Goal: Find contact information: Find contact information

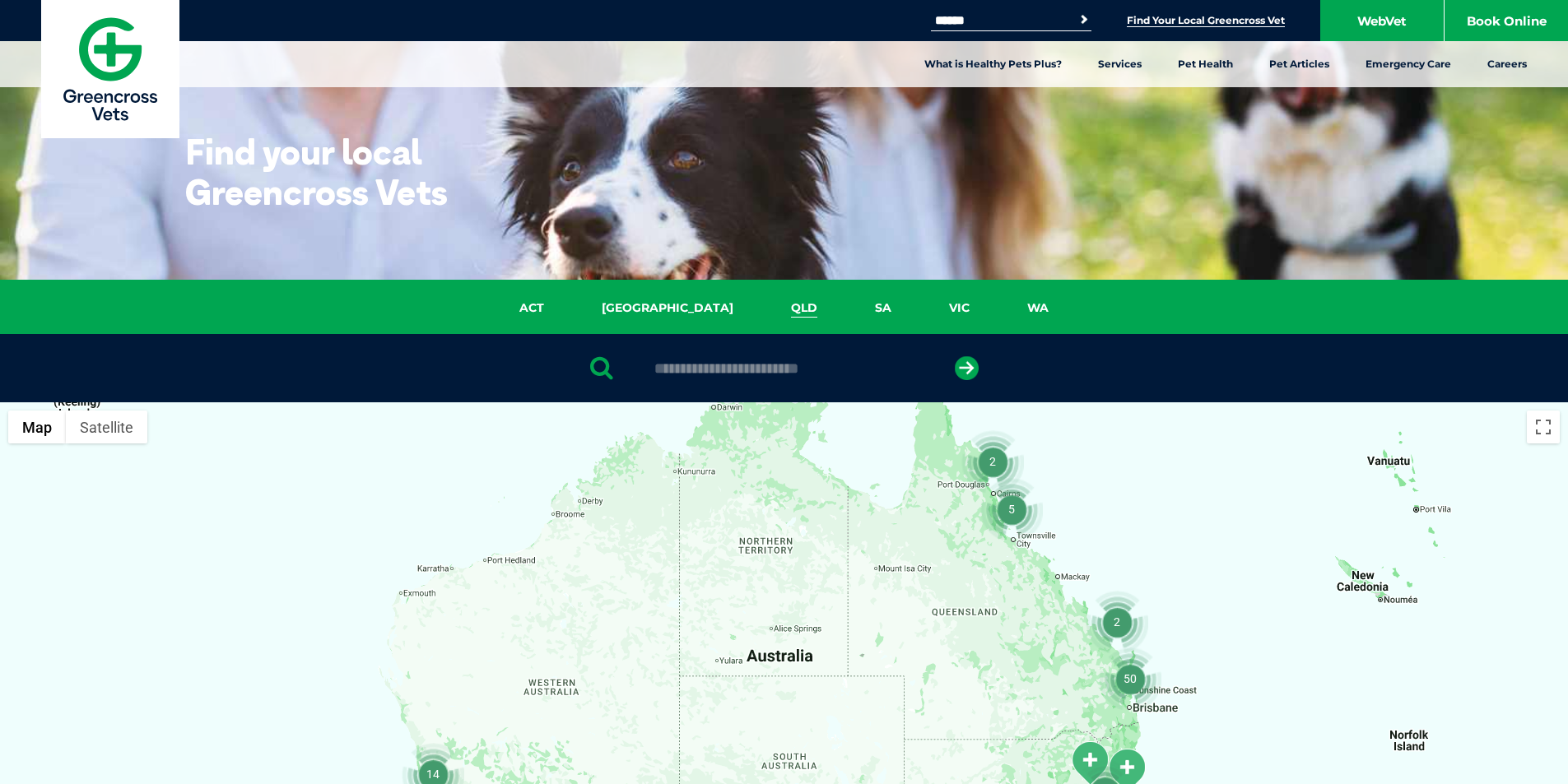
click at [762, 312] on link "QLD" at bounding box center [804, 308] width 84 height 19
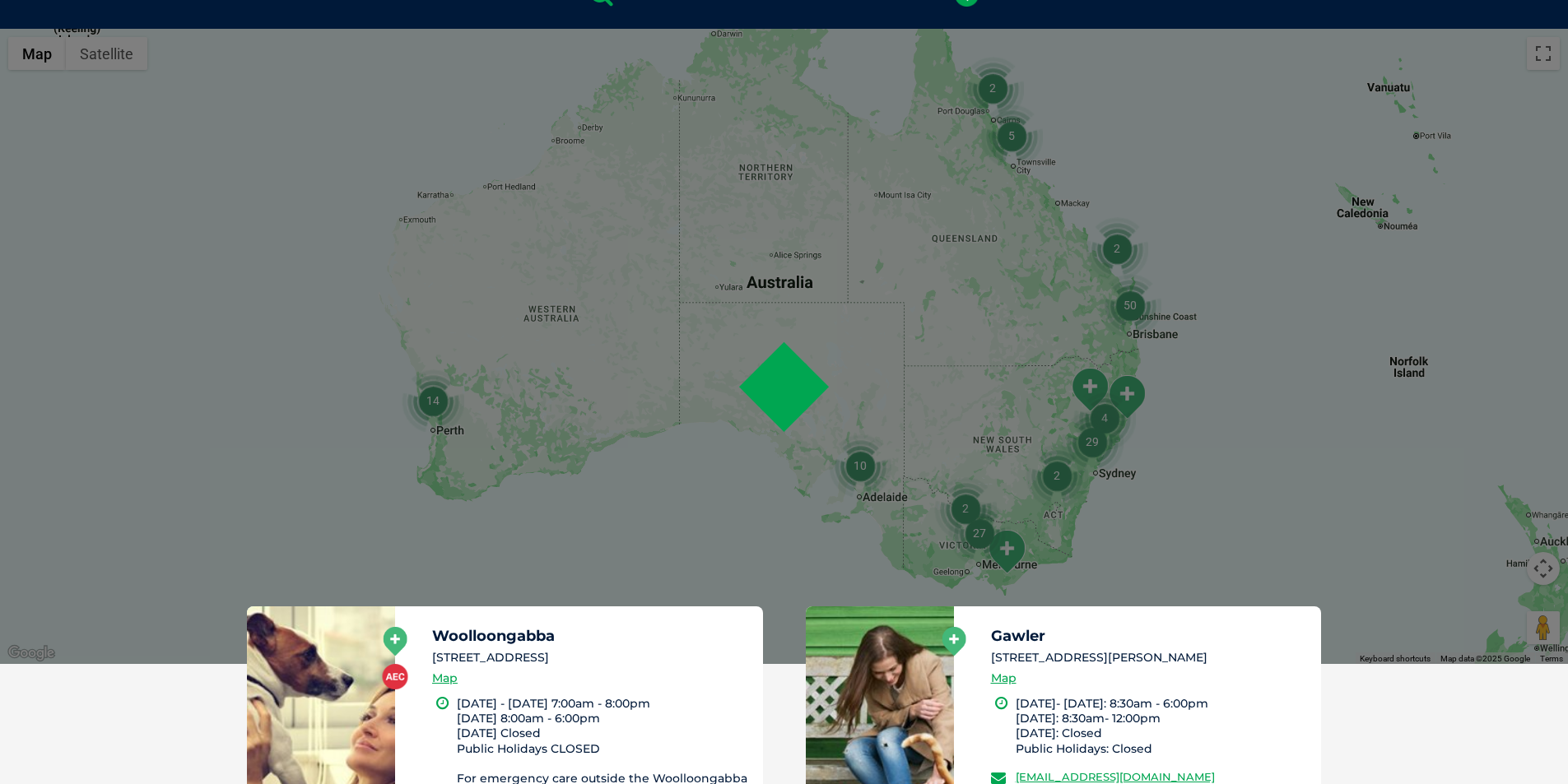
scroll to position [378, 0]
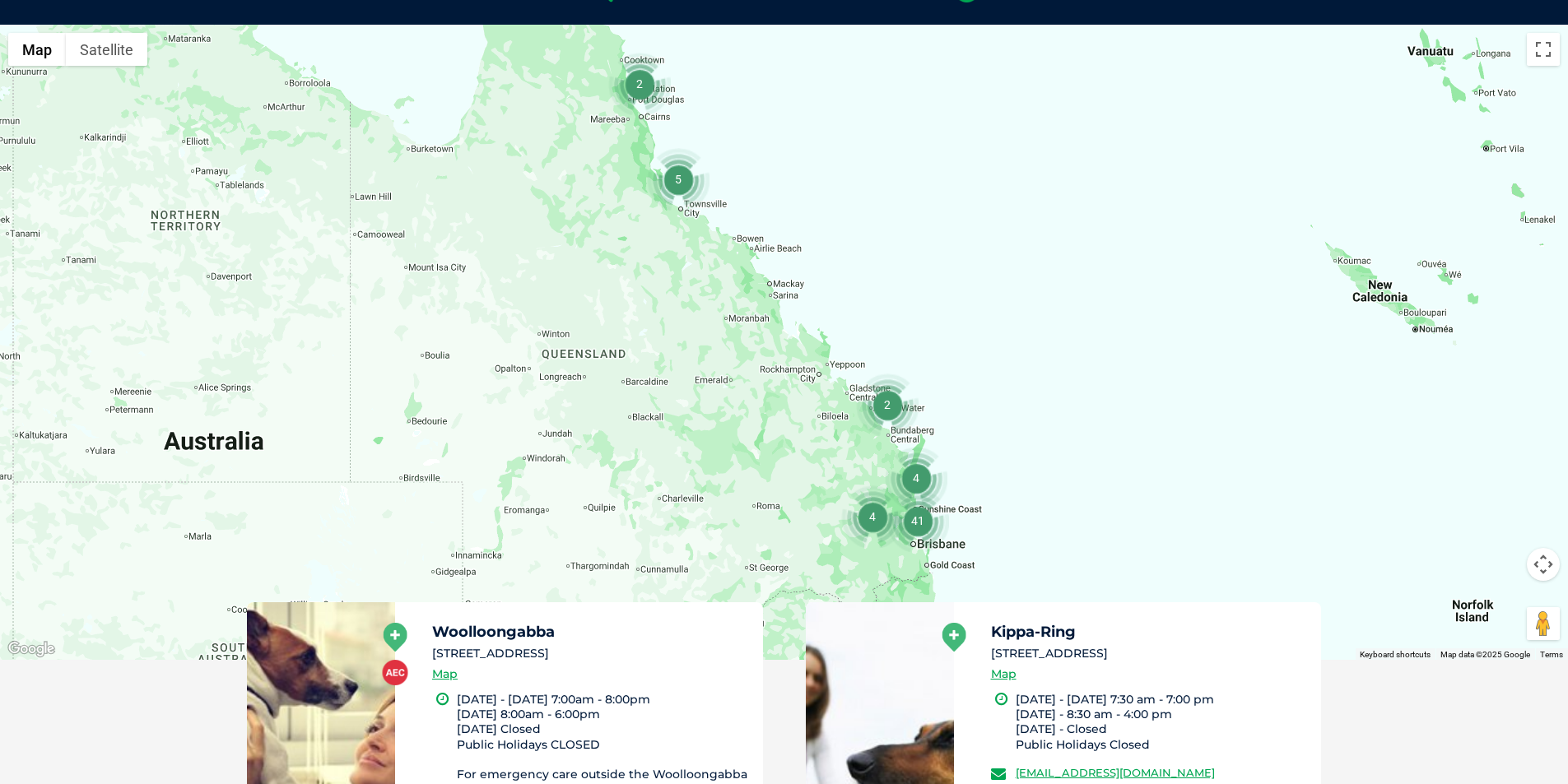
click at [921, 442] on div at bounding box center [784, 342] width 1568 height 635
click at [902, 438] on div at bounding box center [784, 342] width 1568 height 635
click at [899, 438] on div at bounding box center [784, 342] width 1568 height 635
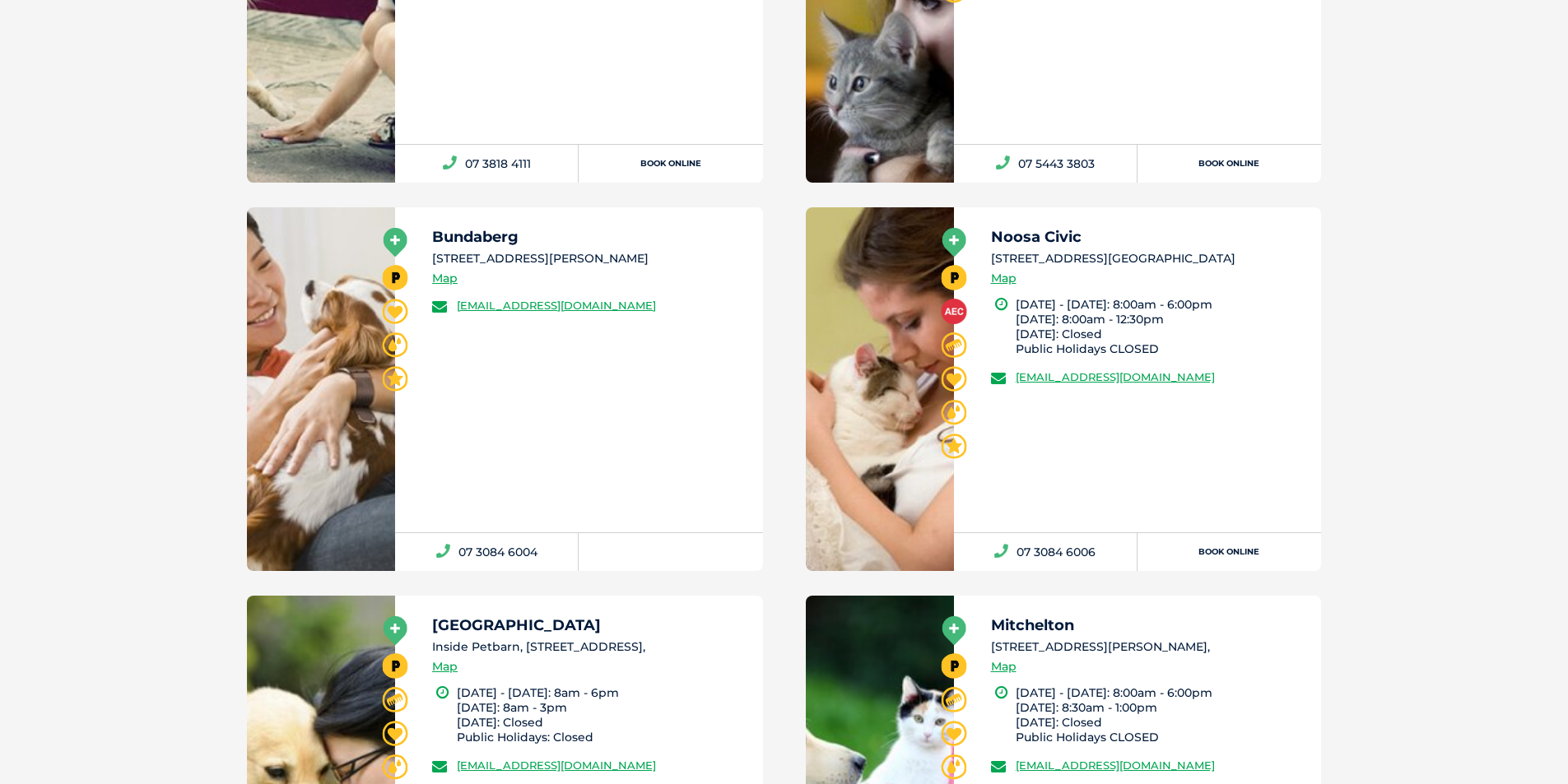
scroll to position [2341, 0]
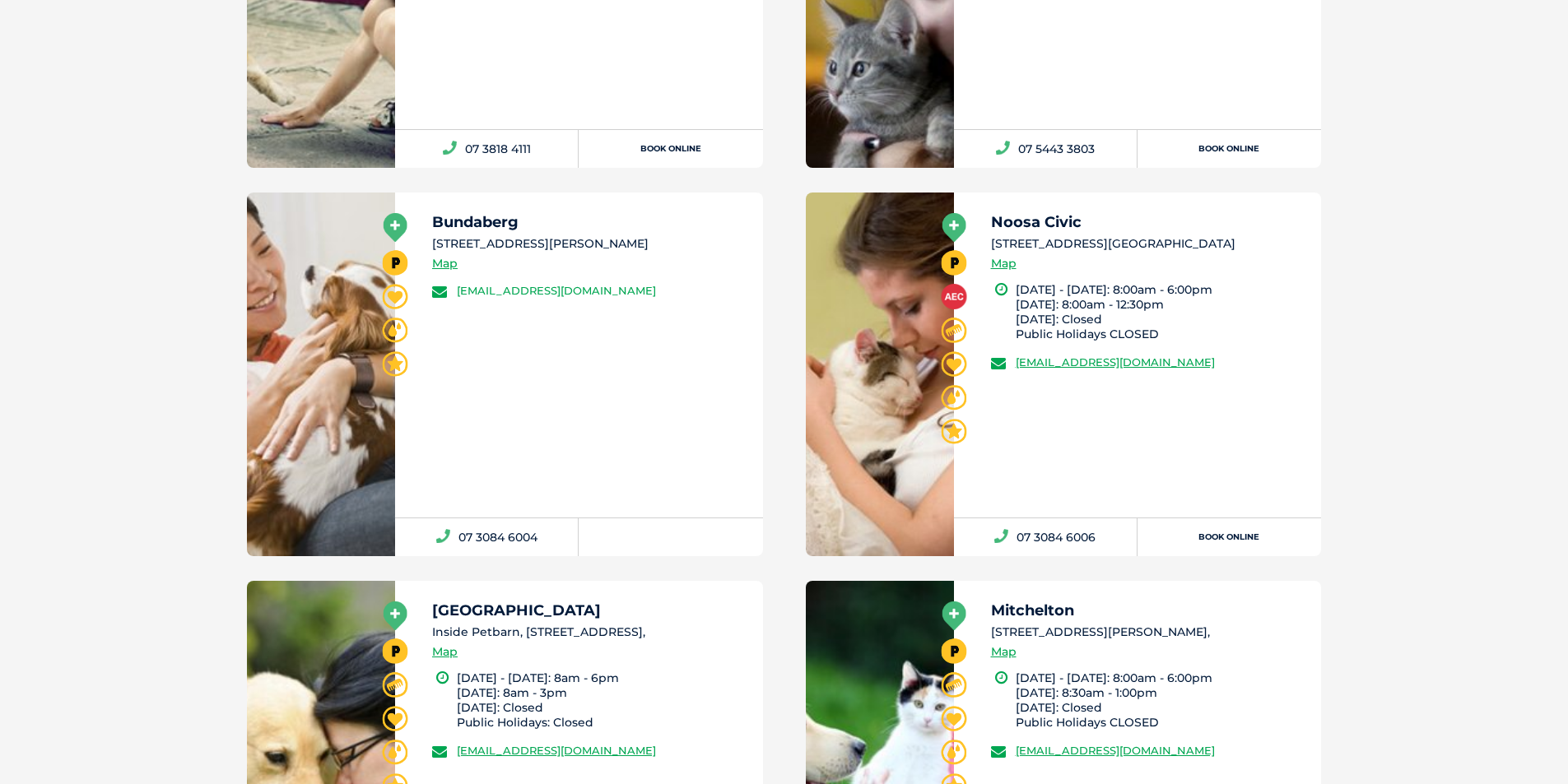
click at [486, 294] on link "[EMAIL_ADDRESS][DOMAIN_NAME]" at bounding box center [556, 291] width 199 height 14
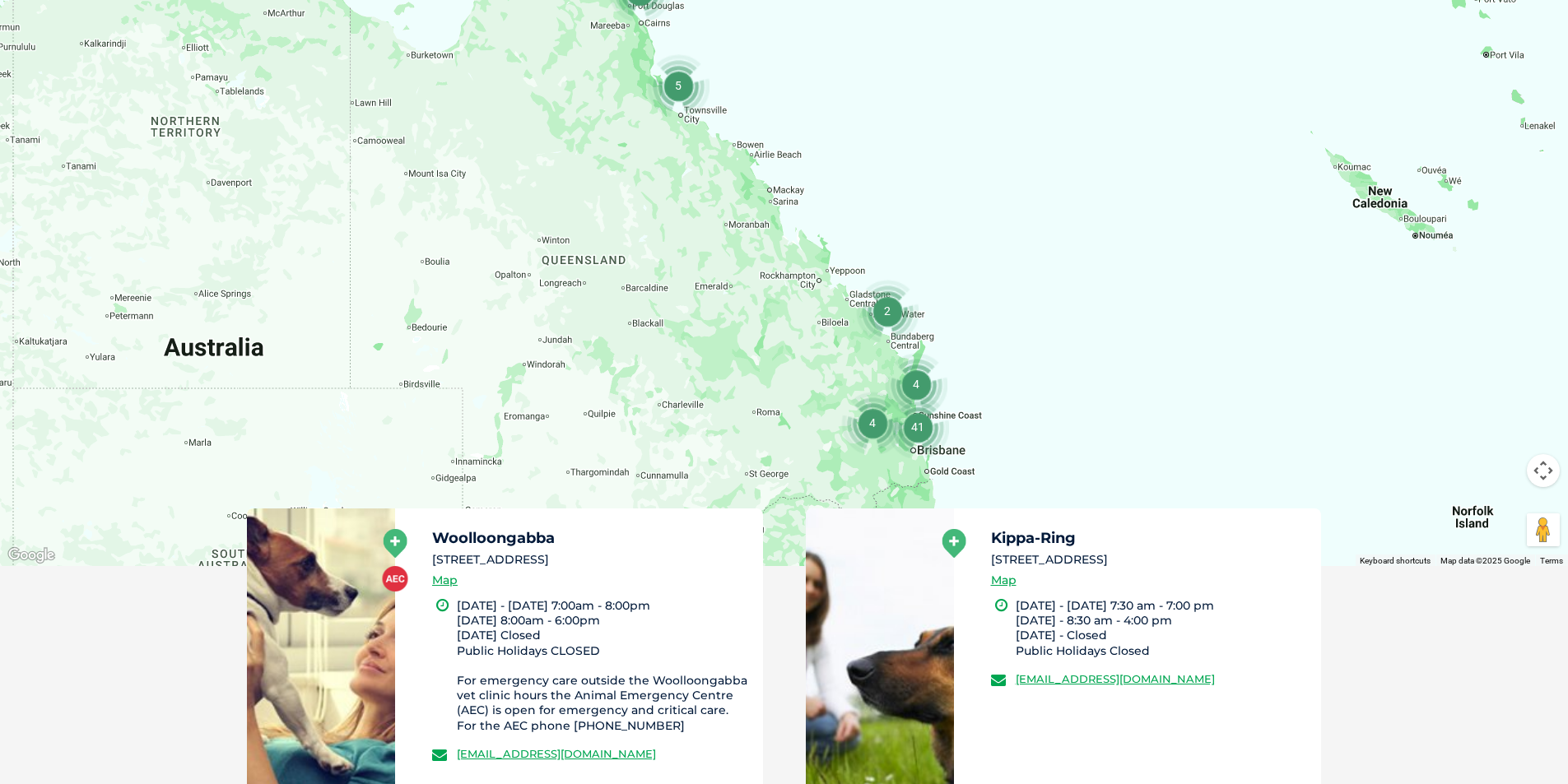
scroll to position [378, 0]
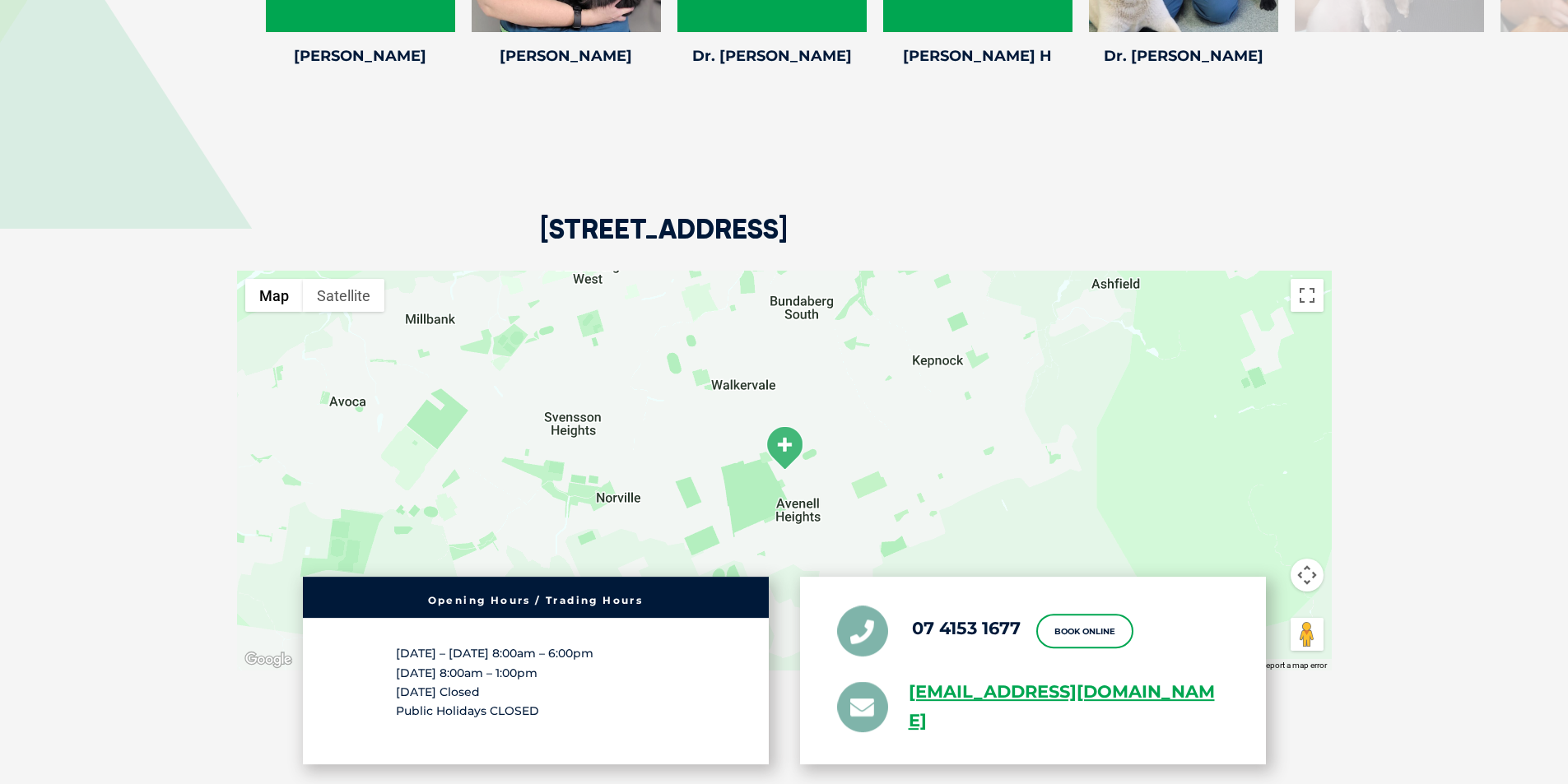
scroll to position [3193, 0]
